Goal: Find specific page/section: Find specific page/section

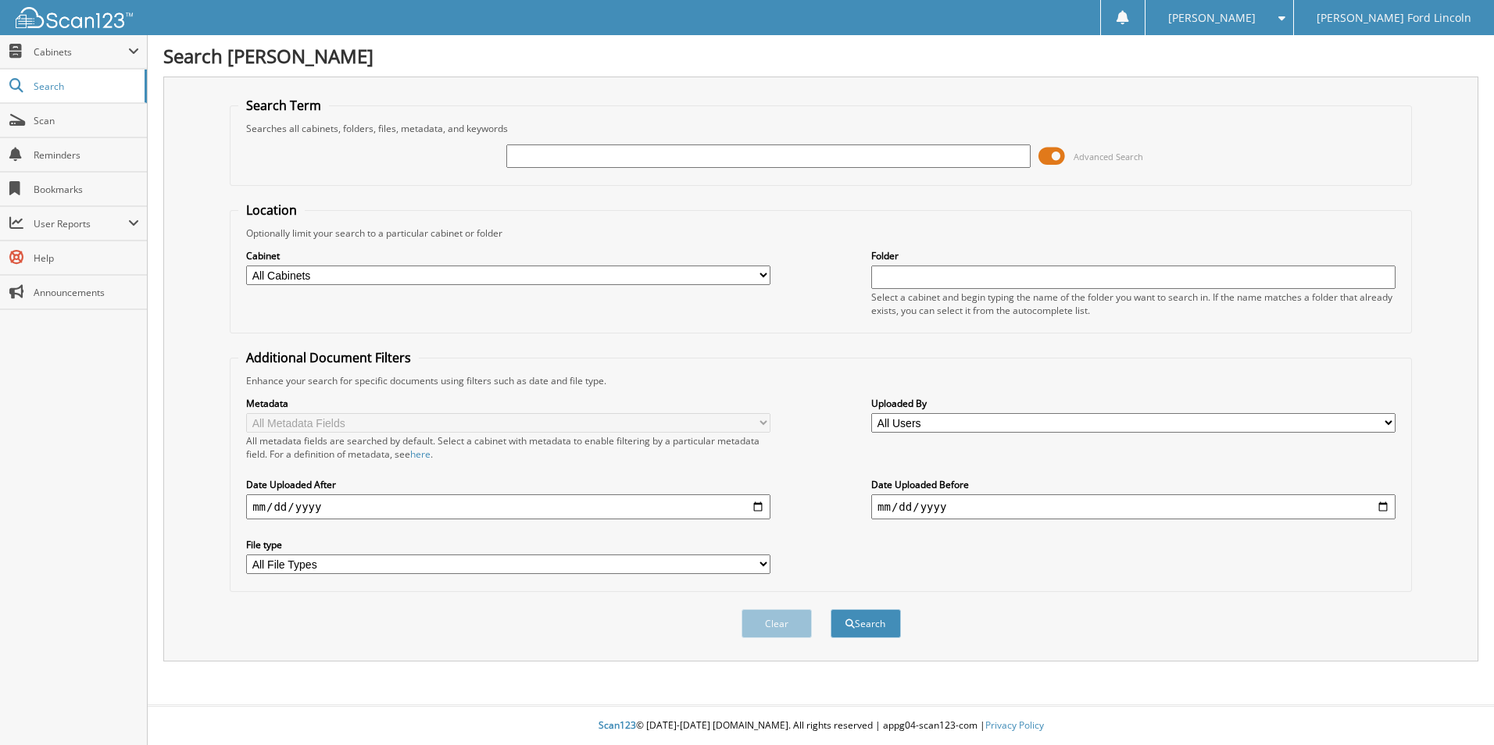
click at [870, 151] on input "text" at bounding box center [768, 156] width 524 height 23
type input "284277"
click at [830, 609] on button "Search" at bounding box center [865, 623] width 70 height 29
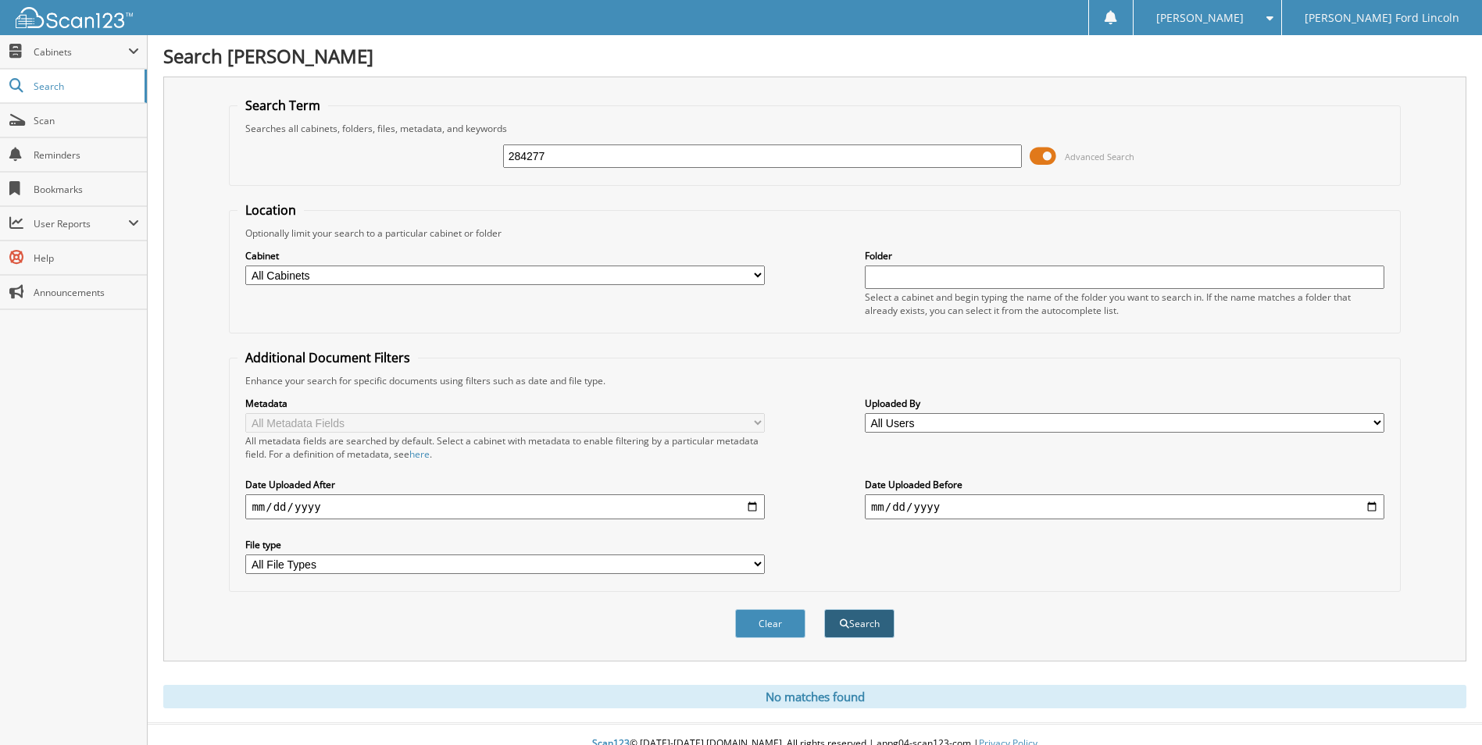
click at [848, 623] on button "Search" at bounding box center [859, 623] width 70 height 29
click at [62, 45] on span "Cabinets" at bounding box center [81, 51] width 95 height 13
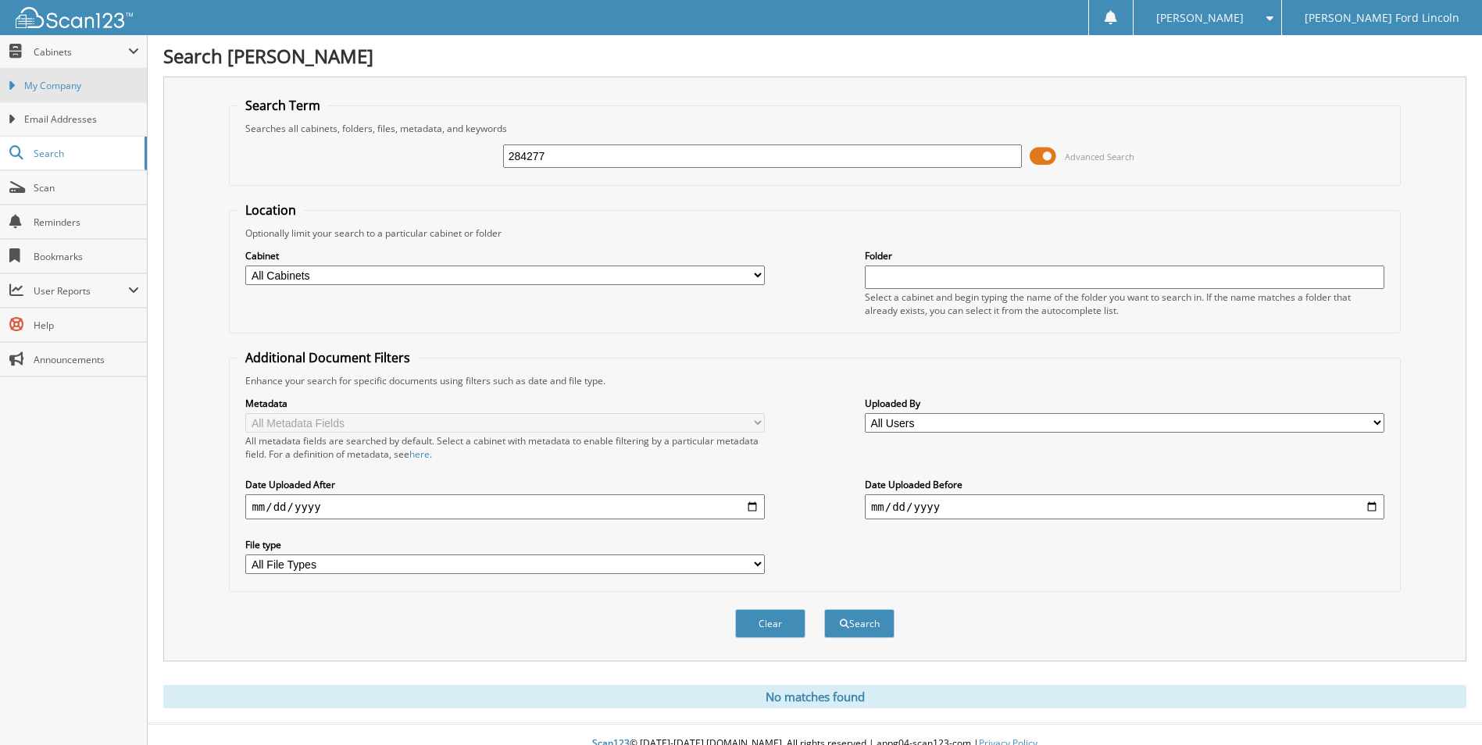
click at [55, 94] on link "My Company" at bounding box center [73, 86] width 147 height 34
